Goal: Task Accomplishment & Management: Manage account settings

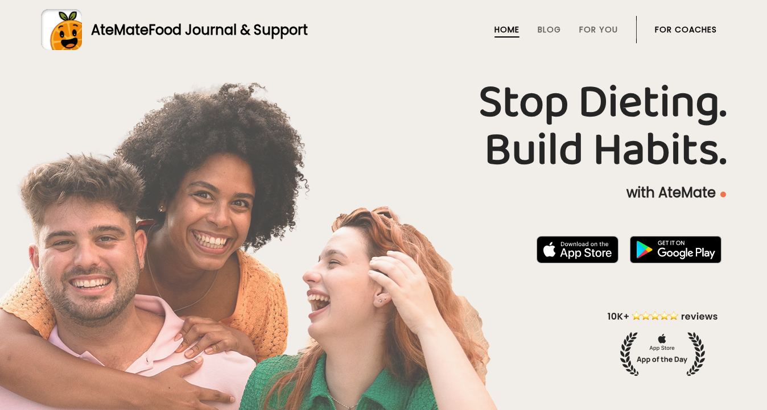
click at [695, 21] on li "For Coaches" at bounding box center [686, 29] width 62 height 27
click at [695, 25] on link "For Coaches" at bounding box center [686, 29] width 62 height 9
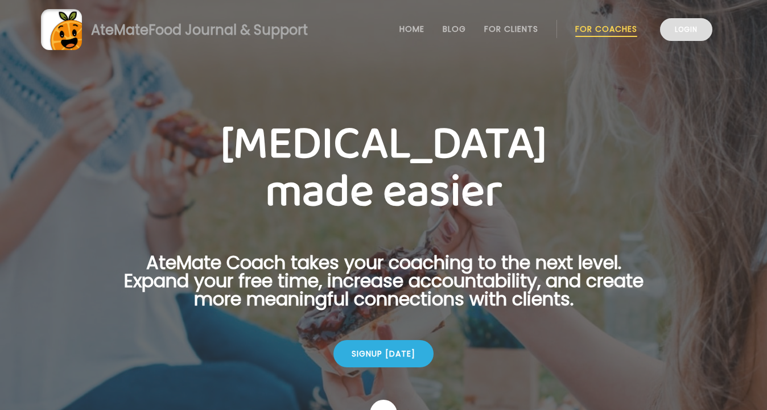
click at [668, 29] on link "Login" at bounding box center [686, 29] width 52 height 23
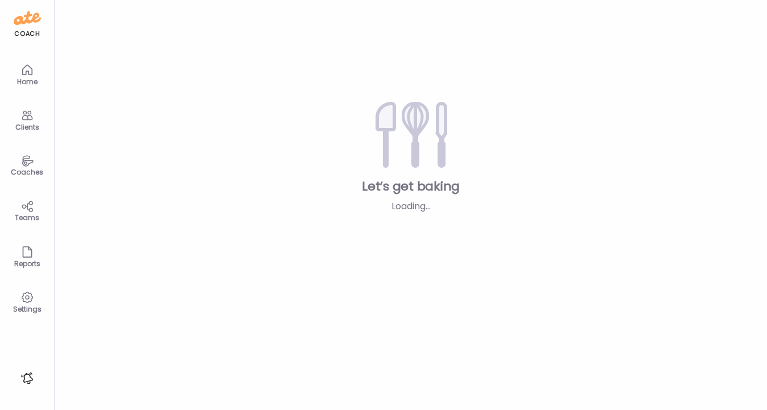
type input "**********"
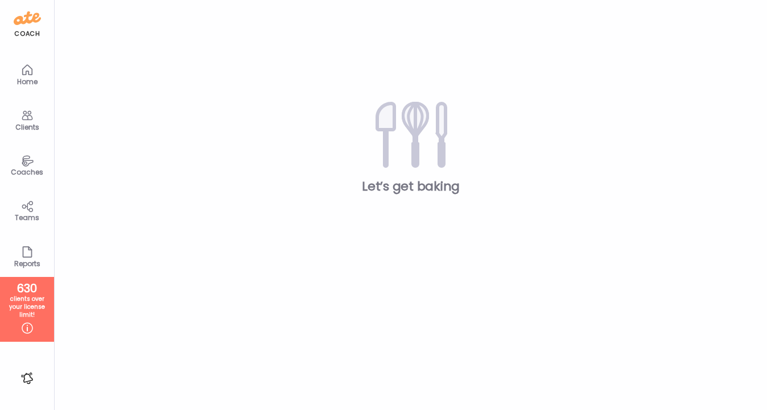
type input "**********"
click at [23, 124] on div "Clients" at bounding box center [27, 127] width 41 height 7
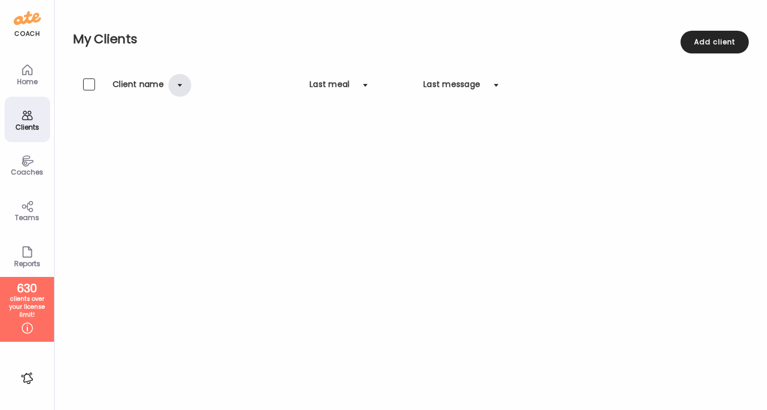
click at [175, 86] on div at bounding box center [180, 85] width 23 height 23
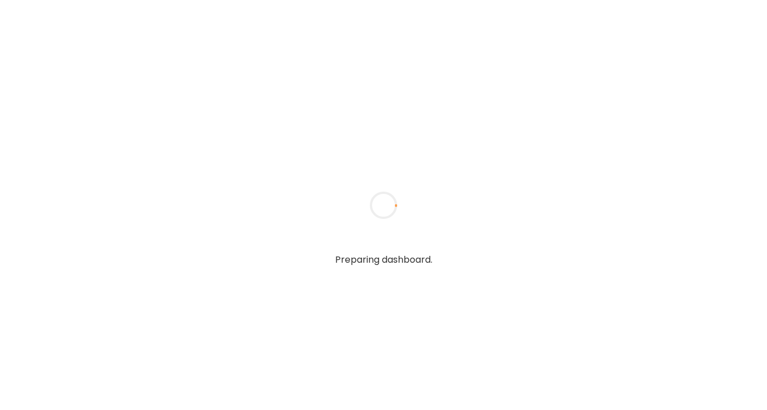
type input "**********"
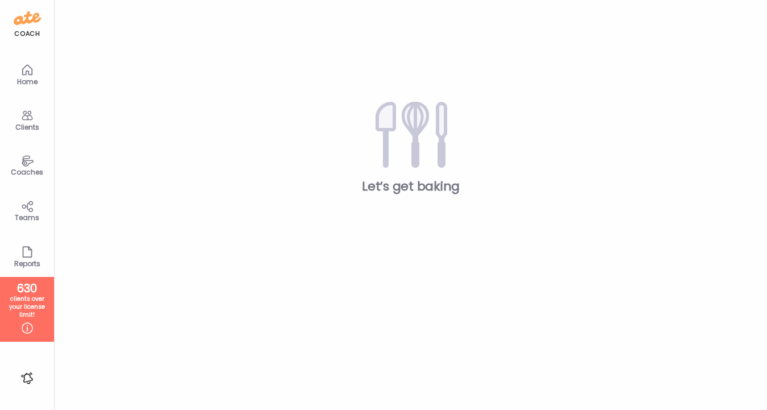
type input "**********"
click at [24, 124] on div "Clients" at bounding box center [27, 127] width 41 height 7
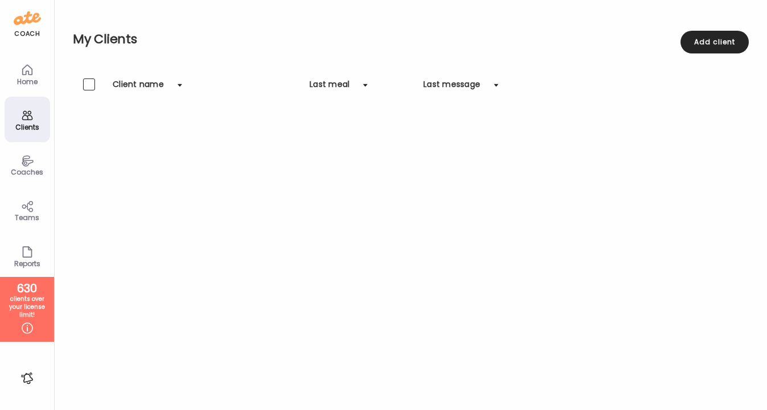
click at [118, 79] on div "Client name" at bounding box center [138, 88] width 51 height 18
click at [92, 81] on div at bounding box center [89, 85] width 12 height 12
click at [179, 86] on div at bounding box center [180, 85] width 23 height 23
click at [30, 134] on div "Clients" at bounding box center [28, 120] width 46 height 46
click at [23, 182] on div "Coaches" at bounding box center [28, 165] width 46 height 46
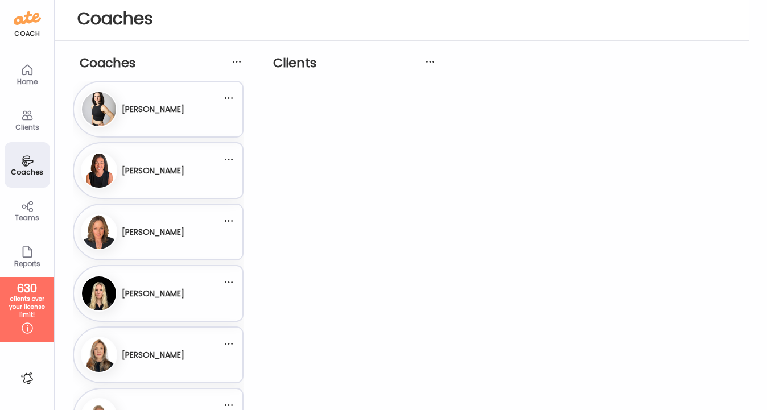
click at [26, 119] on icon at bounding box center [27, 116] width 11 height 10
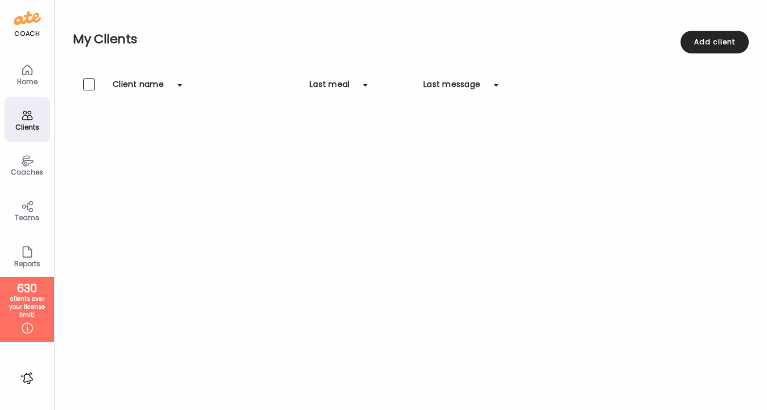
click at [167, 76] on div "My Clients Add client" at bounding box center [411, 39] width 676 height 79
click at [175, 81] on div at bounding box center [180, 85] width 23 height 23
click at [10, 167] on div "Coaches" at bounding box center [28, 165] width 46 height 46
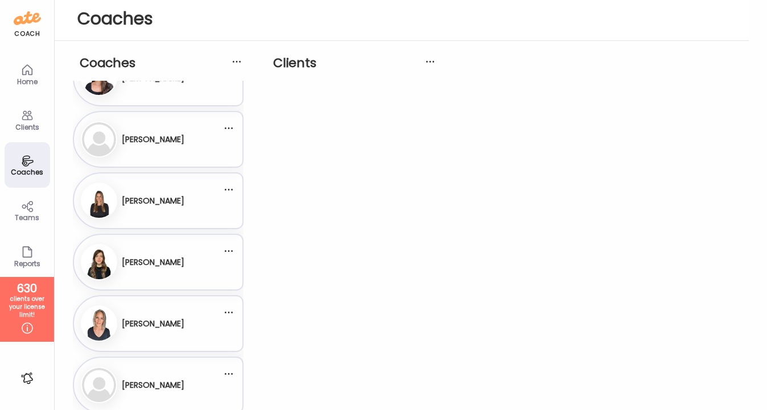
scroll to position [951, 0]
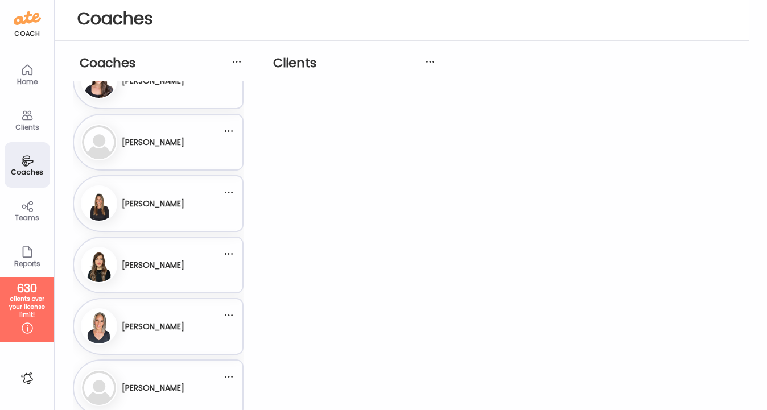
click at [138, 153] on div "Kristine Gardner" at bounding box center [153, 143] width 63 height 28
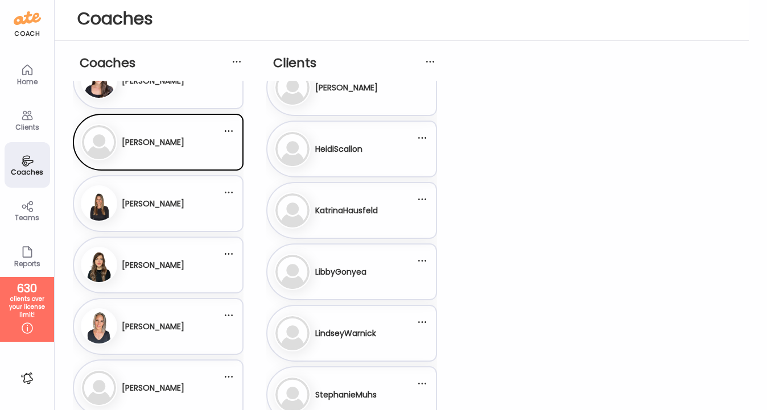
scroll to position [0, 0]
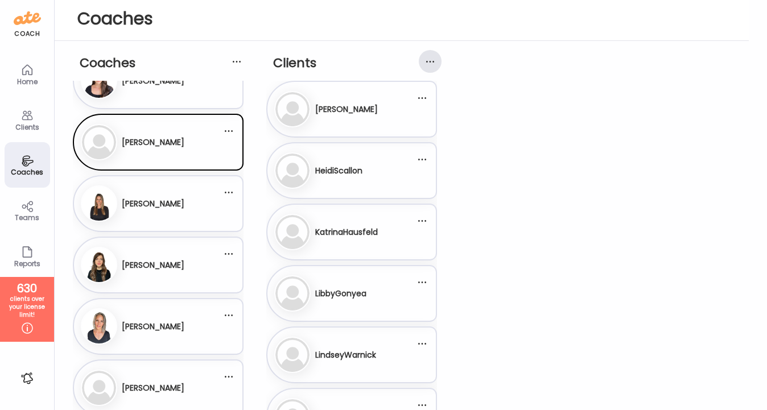
click at [427, 63] on div at bounding box center [430, 61] width 23 height 23
click at [432, 58] on div at bounding box center [430, 61] width 23 height 23
click at [433, 64] on div at bounding box center [430, 61] width 23 height 23
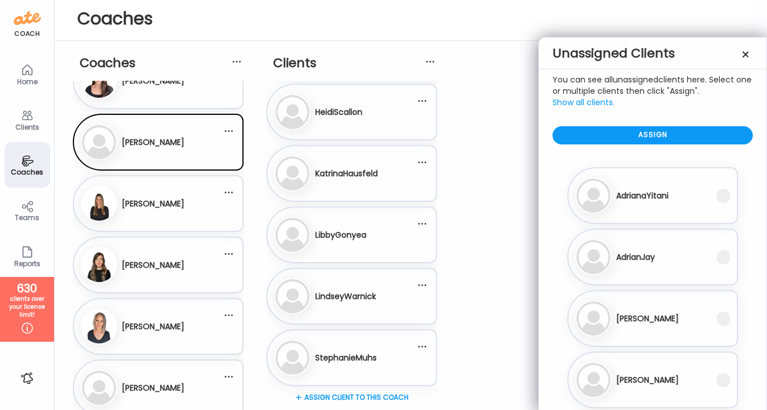
click at [590, 101] on span "Show all clients." at bounding box center [584, 102] width 62 height 11
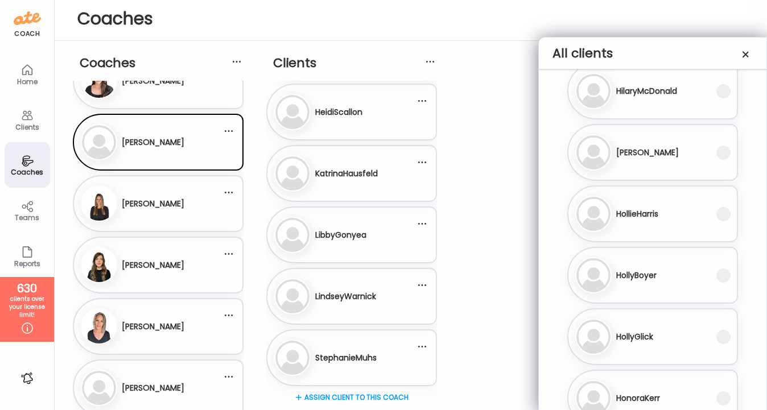
scroll to position [17507, 0]
click at [715, 276] on div at bounding box center [723, 275] width 23 height 23
click at [728, 278] on span at bounding box center [724, 275] width 14 height 14
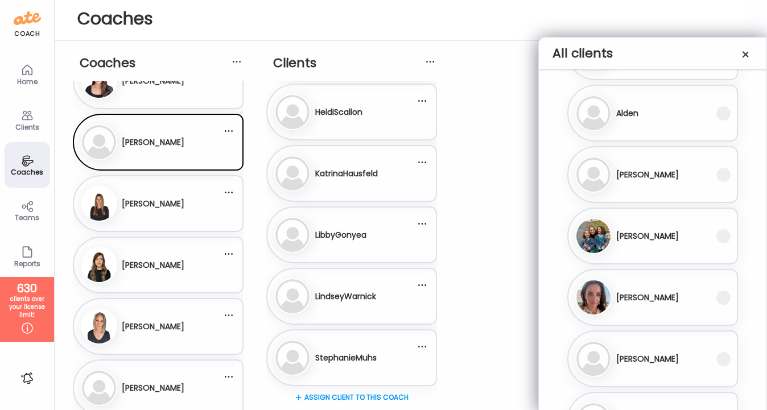
scroll to position [0, 0]
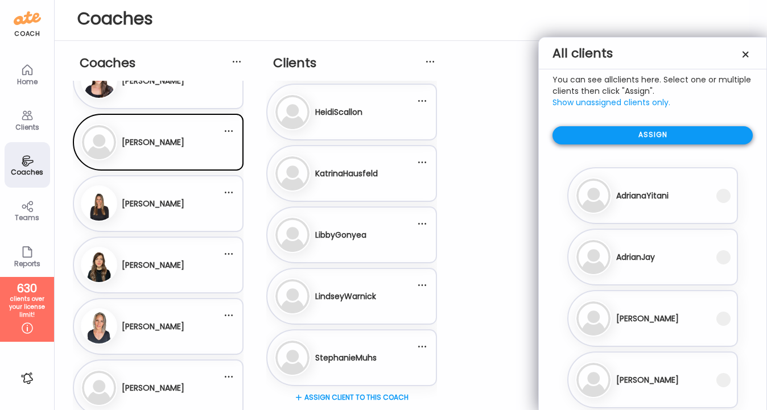
click at [689, 136] on div "Assign" at bounding box center [653, 135] width 200 height 18
